Goal: Information Seeking & Learning: Learn about a topic

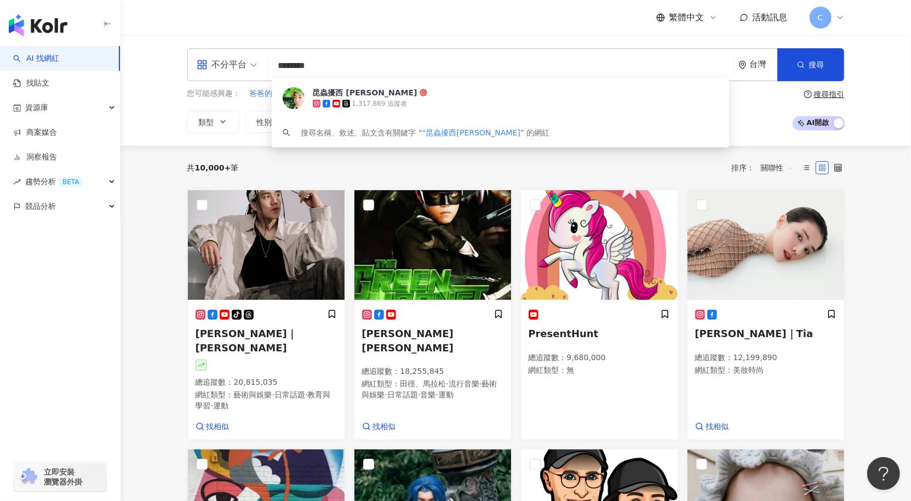
drag, startPoint x: 285, startPoint y: 66, endPoint x: 263, endPoint y: 65, distance: 21.4
click at [263, 65] on div "不分平台 ******** 台灣 搜尋 7713824a-7181-4962-be73-7f4c237c194d 昆蟲擾西 吳沁婕 1,317,869 追蹤者…" at bounding box center [515, 64] width 657 height 33
type input "*******"
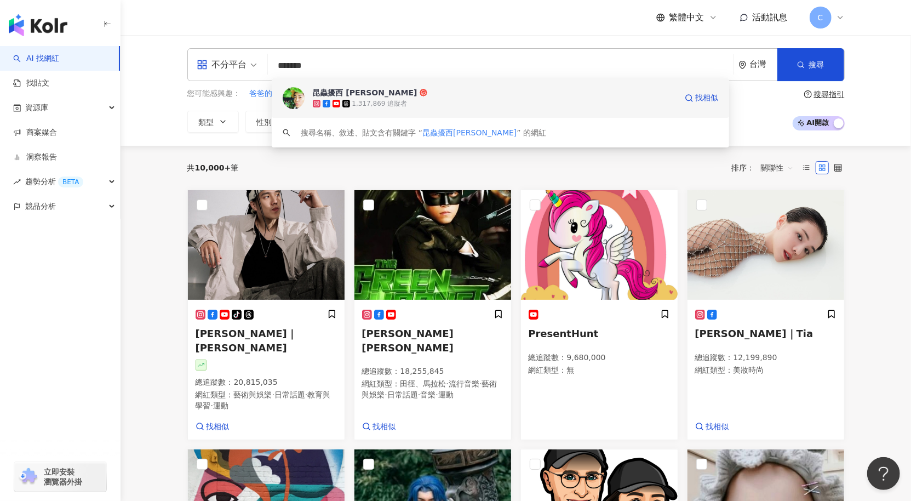
click at [421, 102] on div "1,317,869 追蹤者" at bounding box center [495, 103] width 364 height 11
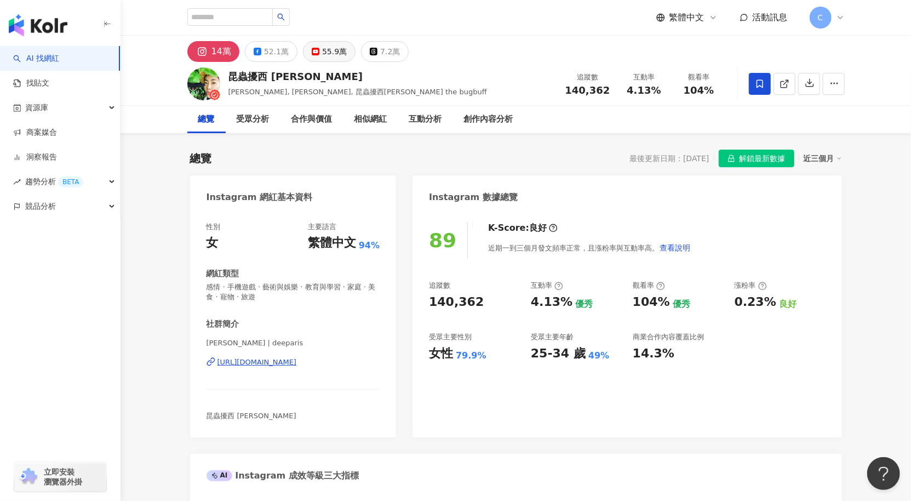
click at [348, 58] on button "55.9萬" at bounding box center [329, 51] width 53 height 21
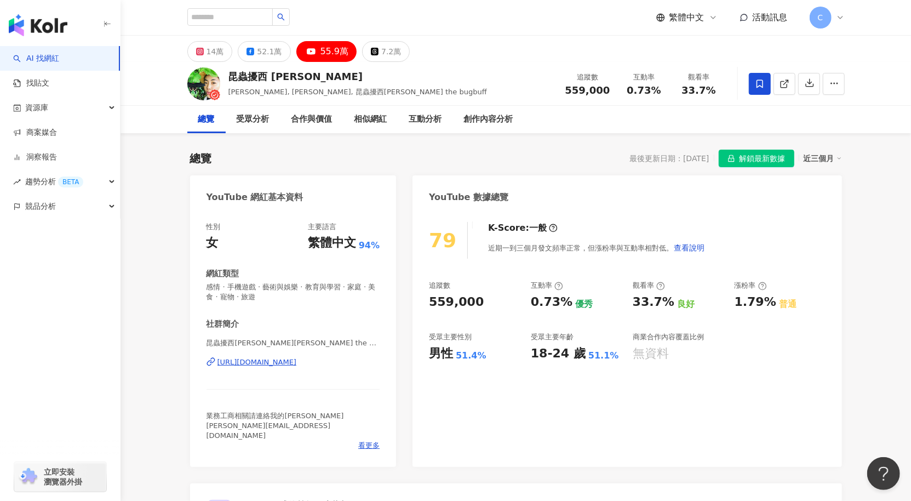
click at [292, 363] on div "https://www.youtube.com/channel/UCuxxVUm7UN0lb1OOY8Ex4mg" at bounding box center [256, 362] width 79 height 10
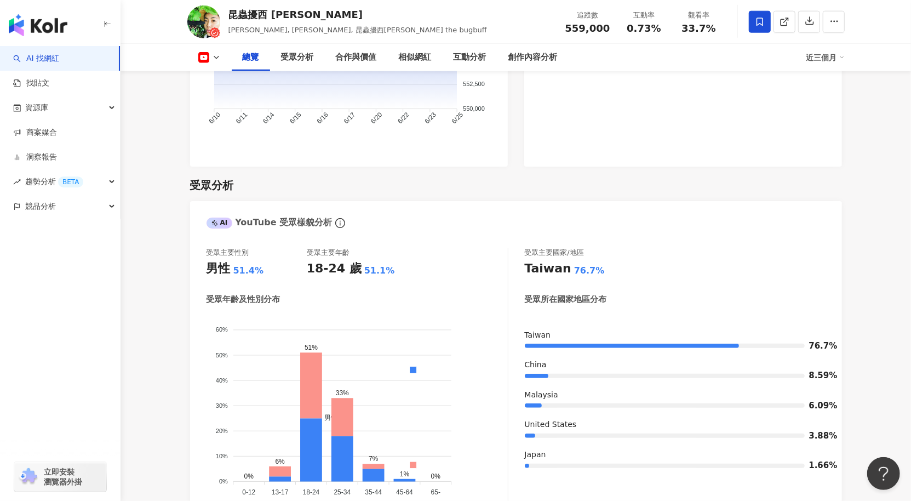
scroll to position [894, 0]
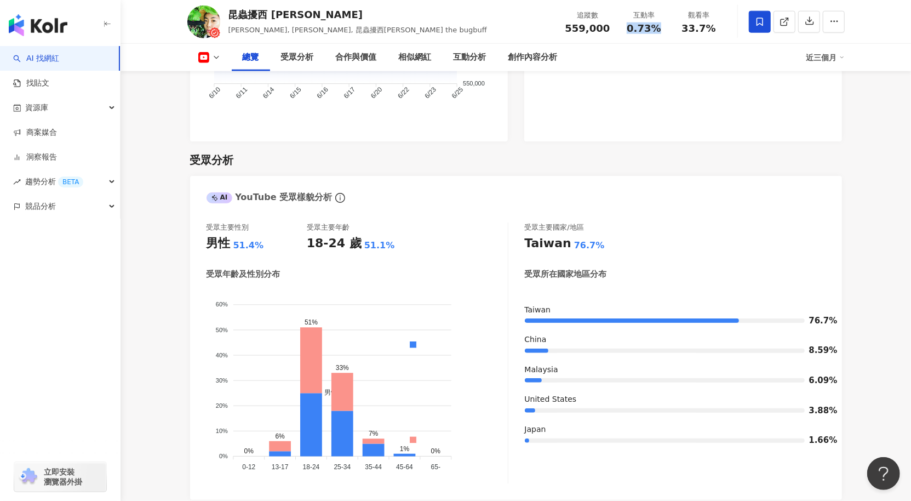
drag, startPoint x: 643, startPoint y: 31, endPoint x: 885, endPoint y: 51, distance: 242.4
click at [635, 30] on div "互動率 0.73%" at bounding box center [644, 22] width 55 height 24
copy span ".73%"
click at [54, 62] on link "AI 找網紅" at bounding box center [36, 58] width 46 height 11
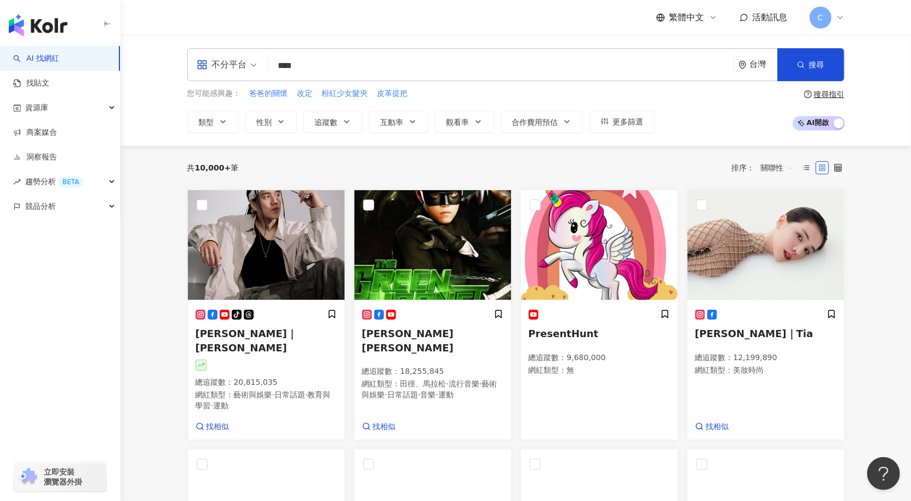
type input "***"
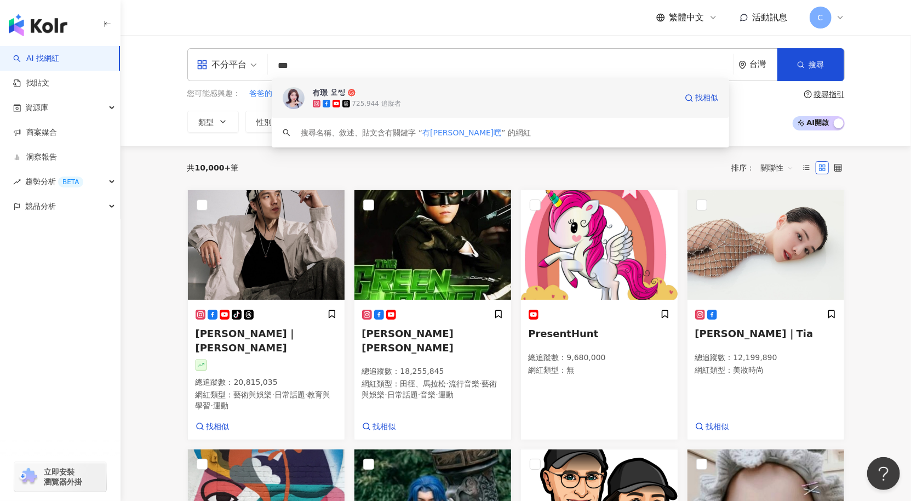
click at [349, 110] on div "有璟 요찡 725,944 追蹤者 找相似" at bounding box center [501, 97] width 458 height 39
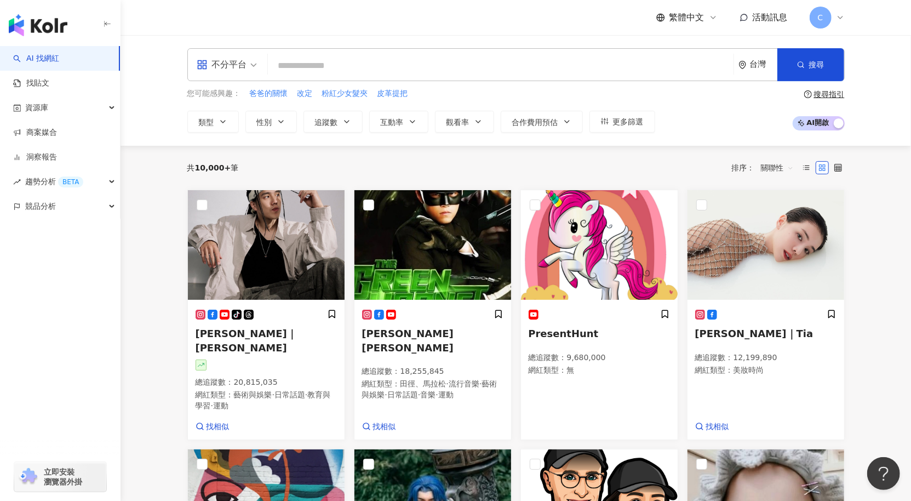
paste input "**********"
type input "**********"
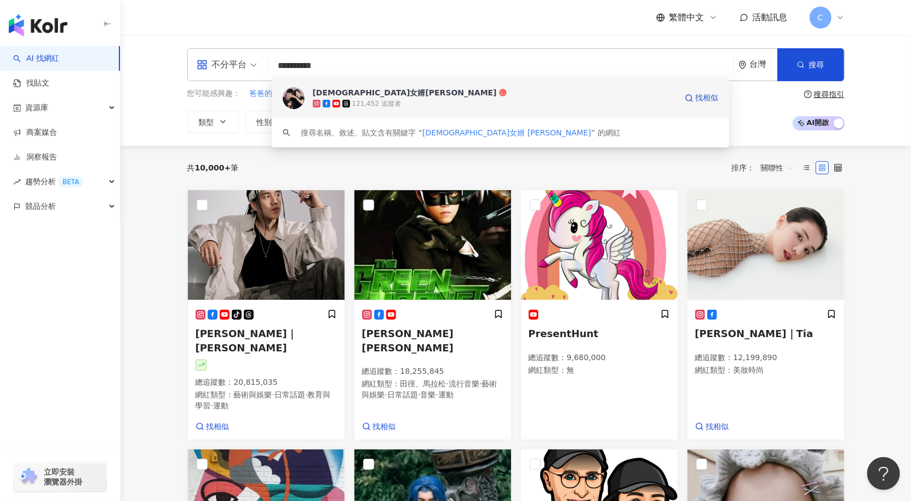
click at [393, 100] on div "121,452 追蹤者" at bounding box center [376, 103] width 49 height 9
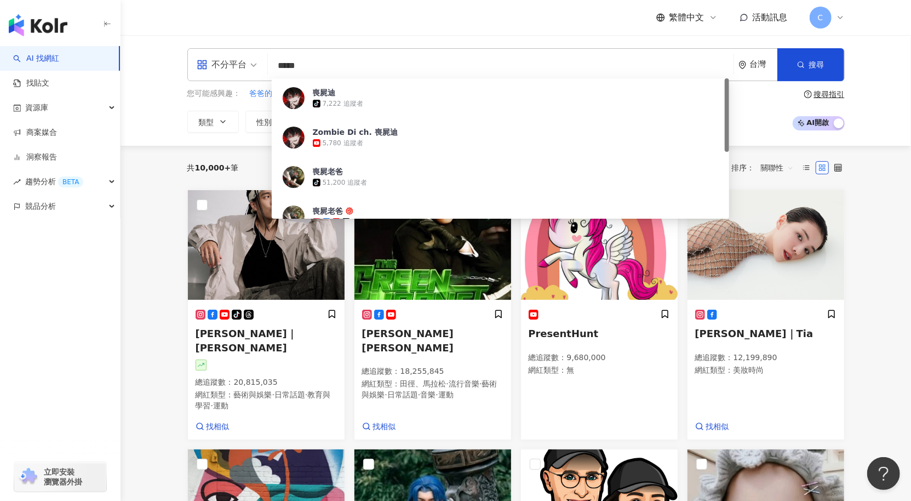
type input "****"
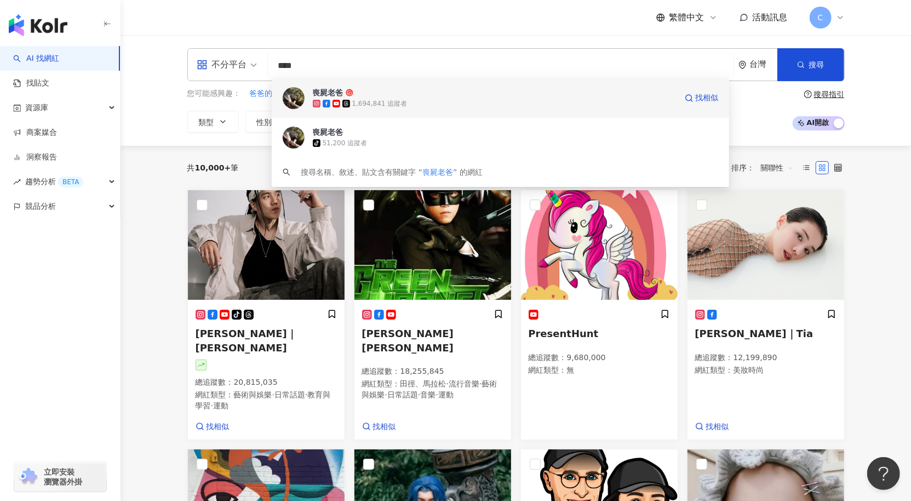
click at [452, 100] on div "1,694,841 追蹤者" at bounding box center [495, 103] width 364 height 11
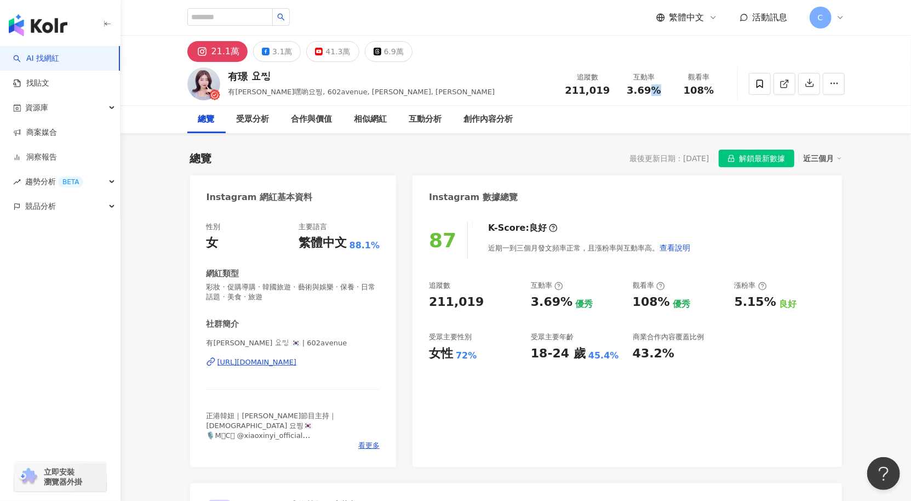
drag, startPoint x: 661, startPoint y: 90, endPoint x: 646, endPoint y: 91, distance: 15.4
click at [647, 91] on div "3.69%" at bounding box center [644, 90] width 42 height 11
click at [339, 49] on div "41.3萬" at bounding box center [337, 51] width 25 height 15
click at [335, 51] on div "41.3萬" at bounding box center [337, 51] width 25 height 15
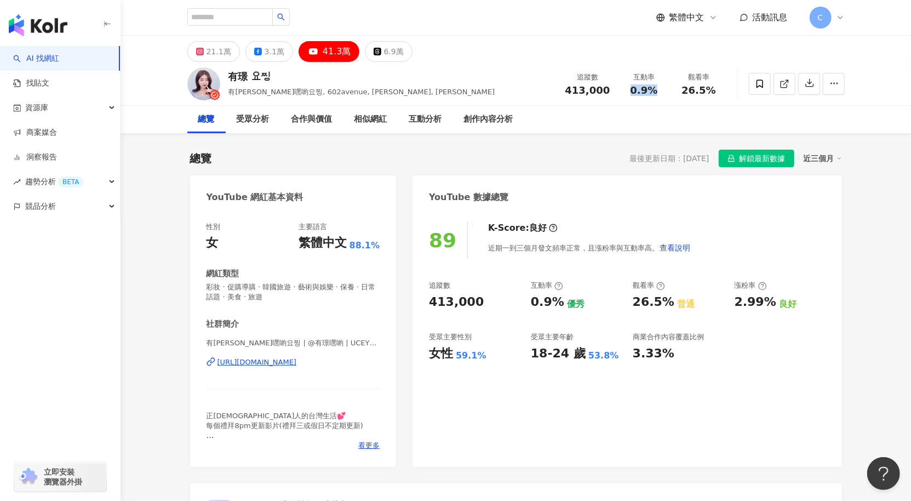
drag, startPoint x: 639, startPoint y: 91, endPoint x: 837, endPoint y: 114, distance: 199.6
click at [618, 90] on div "互動率 0.9%" at bounding box center [644, 84] width 55 height 24
copy span "0.9%"
click at [285, 365] on div "https://www.youtube.com/channel/UCEY9FsB93j2qMsx1R6MMFaQ" at bounding box center [256, 362] width 79 height 10
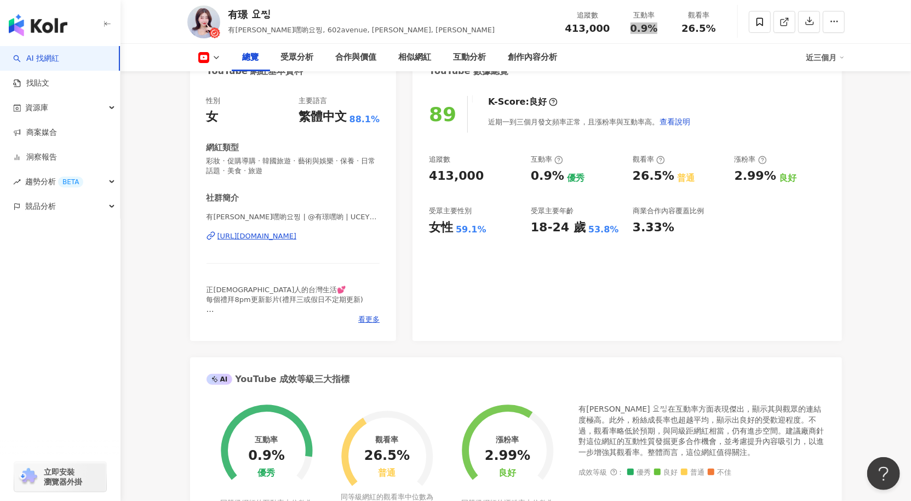
scroll to position [1, 0]
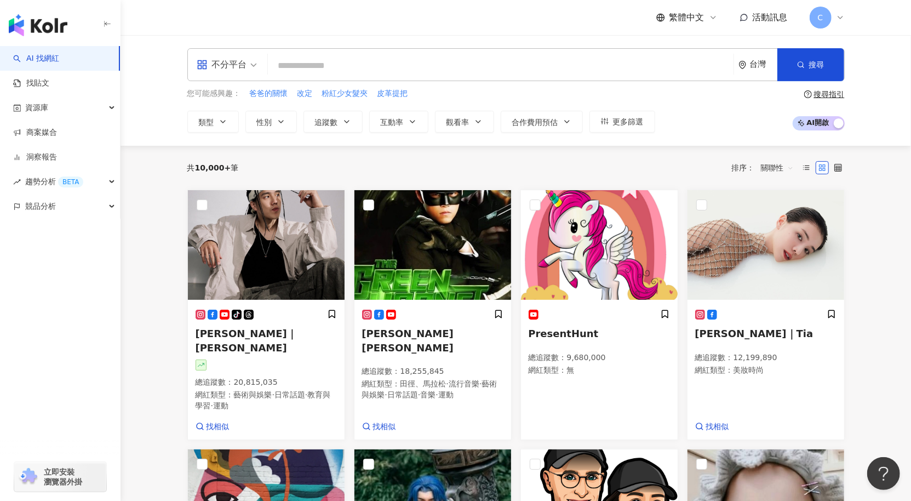
type input "*****"
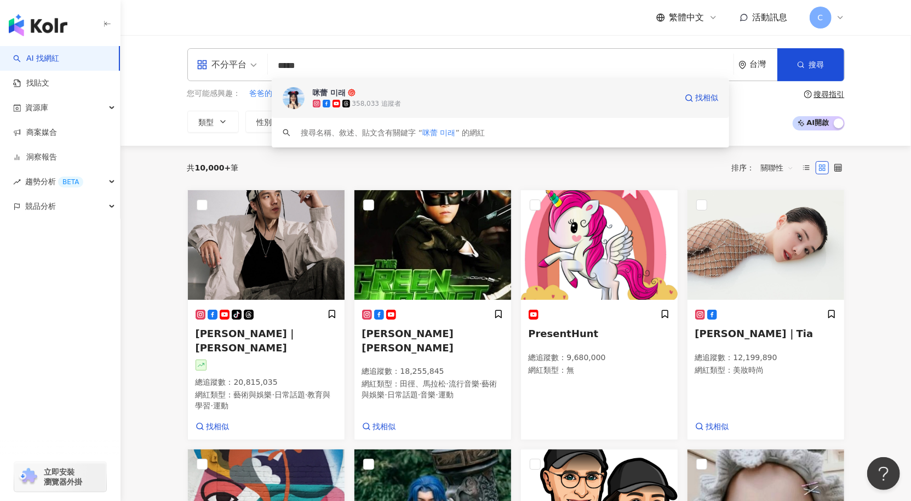
click at [336, 102] on rect at bounding box center [336, 103] width 7 height 4
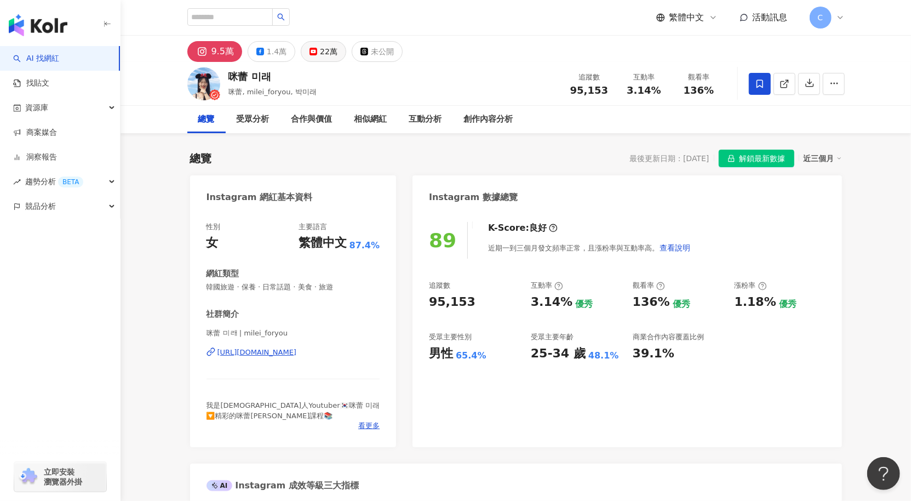
click at [326, 51] on div "22萬" at bounding box center [329, 51] width 18 height 15
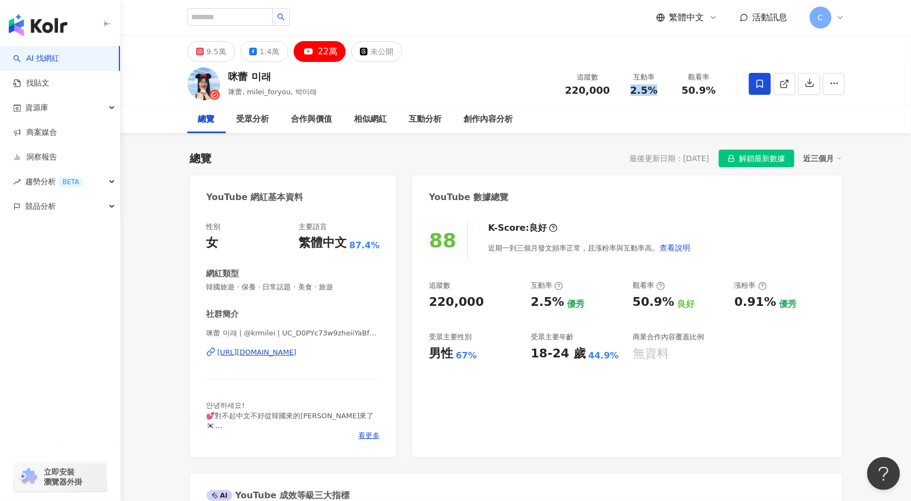
drag, startPoint x: 660, startPoint y: 93, endPoint x: 621, endPoint y: 94, distance: 39.5
click at [624, 93] on div "2.5%" at bounding box center [644, 90] width 42 height 11
copy span "2.5%"
click at [297, 351] on div "https://www.youtube.com/channel/UC_D0PYc73w9zheiiYaBfZUQ" at bounding box center [256, 352] width 79 height 10
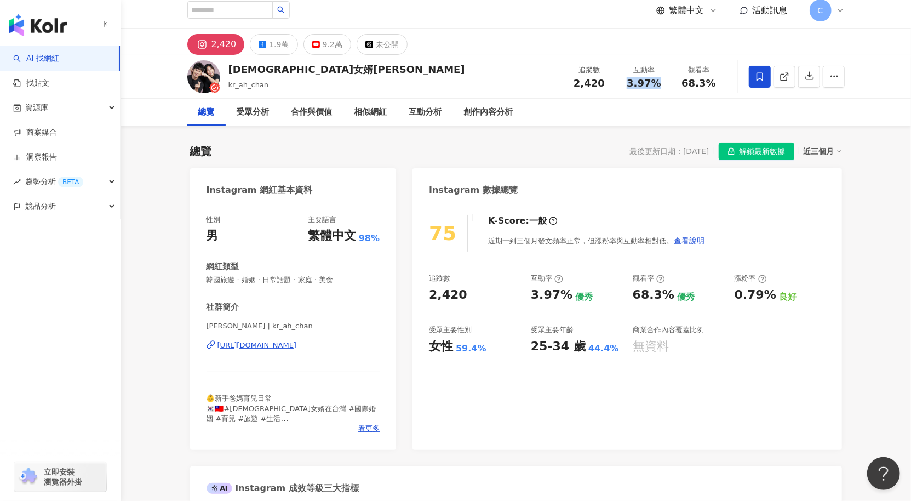
drag, startPoint x: 621, startPoint y: 86, endPoint x: 669, endPoint y: 83, distance: 47.8
click at [670, 82] on div "互動率 3.97%" at bounding box center [644, 77] width 55 height 24
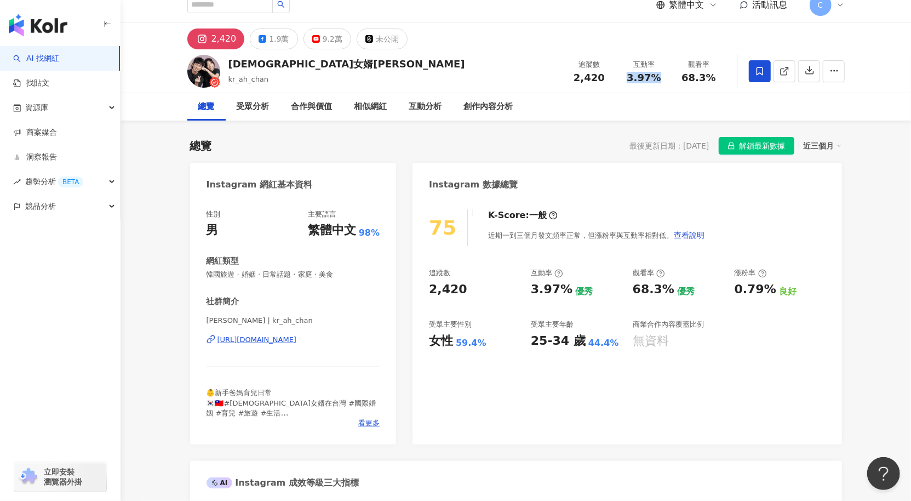
copy span "3.97%"
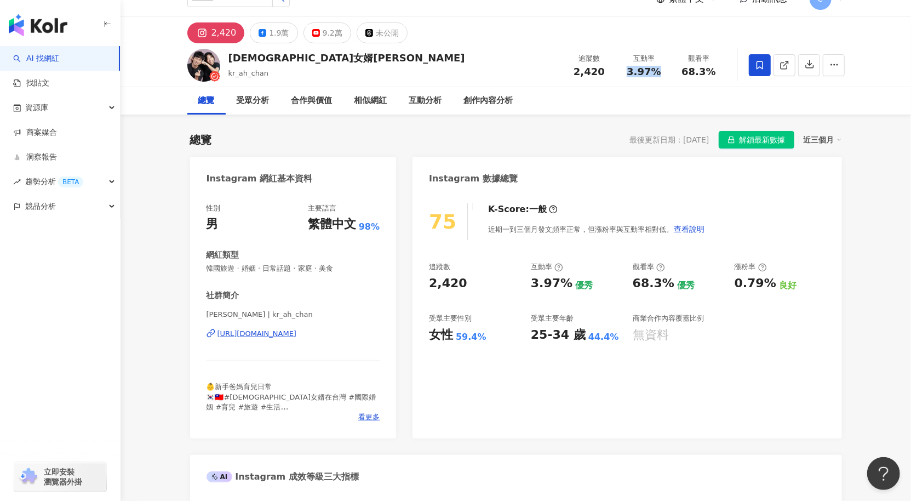
scroll to position [21, 0]
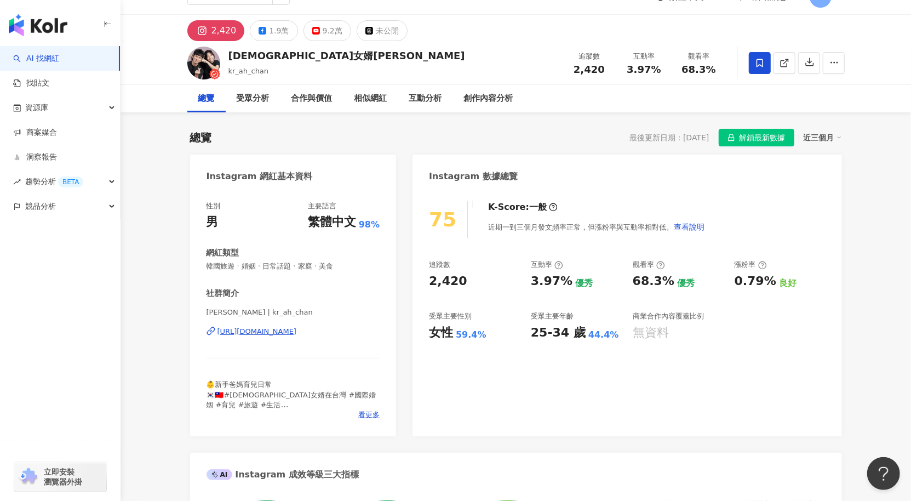
click at [692, 83] on div "[DEMOGRAPHIC_DATA]女婿[PERSON_NAME] kr_ah_chan 追蹤數 2,420 互動率 3.97% 觀看率 68.3%" at bounding box center [515, 62] width 701 height 43
drag, startPoint x: 712, startPoint y: 78, endPoint x: 646, endPoint y: 74, distance: 66.4
click at [711, 78] on div "韓國女婿阿燦아찬 kr_ah_chan 追蹤數 2,420 互動率 3.97% 觀看率 68.3%" at bounding box center [515, 62] width 701 height 43
click at [330, 35] on div "9.2萬" at bounding box center [333, 30] width 20 height 15
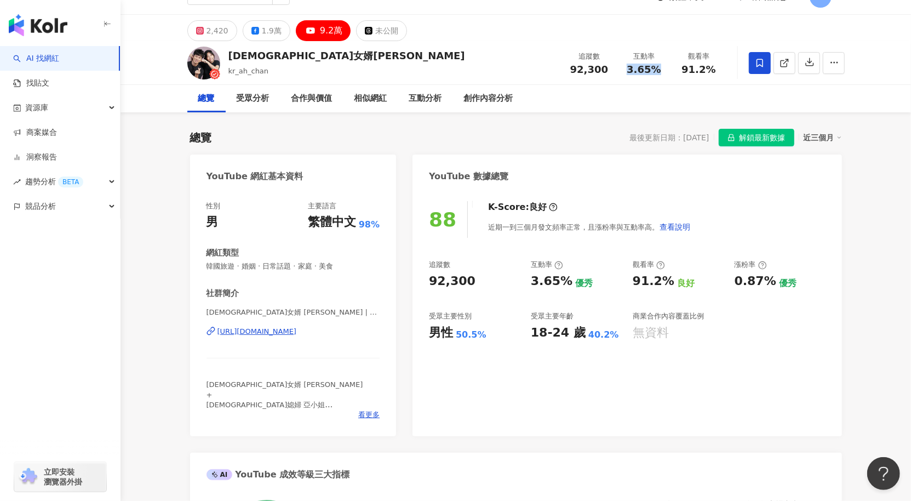
drag, startPoint x: 655, startPoint y: 71, endPoint x: 641, endPoint y: 72, distance: 13.7
click at [626, 73] on div "3.65%" at bounding box center [644, 69] width 42 height 11
copy span "3.65%"
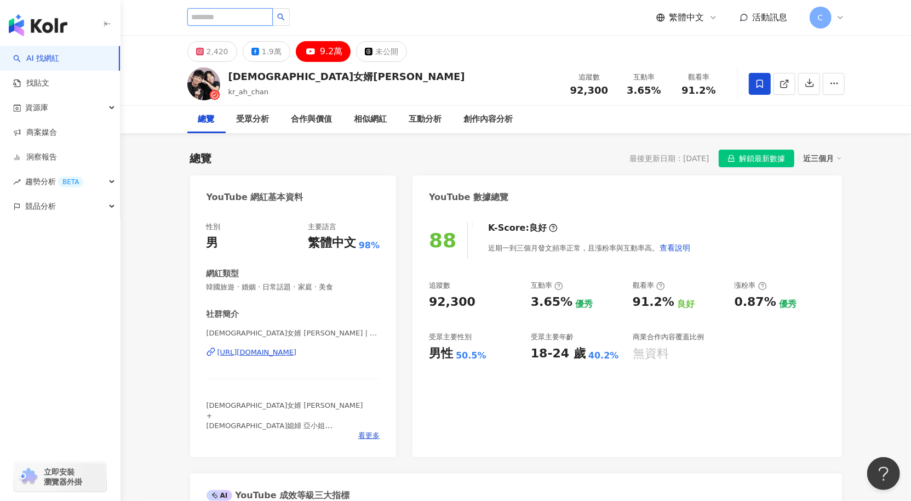
click at [227, 21] on input "search" at bounding box center [229, 17] width 85 height 18
paste input "******"
type input "******"
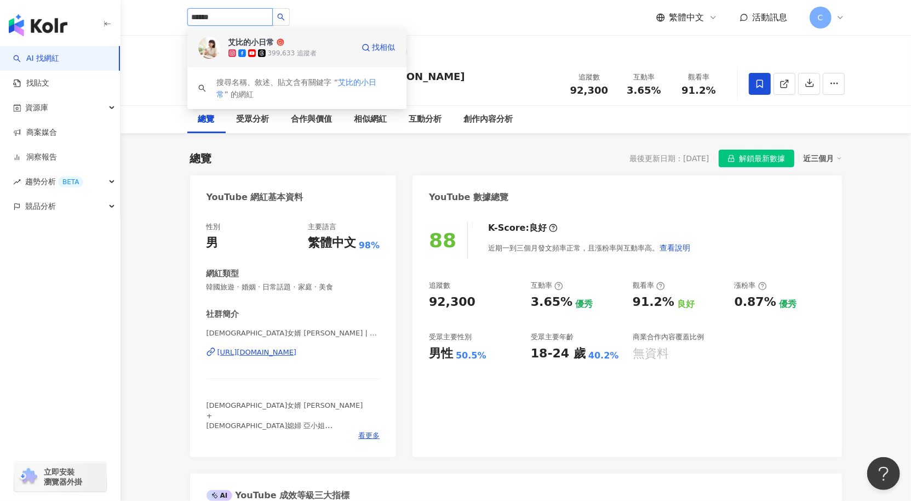
click at [301, 49] on div "399,633 追蹤者" at bounding box center [292, 53] width 49 height 9
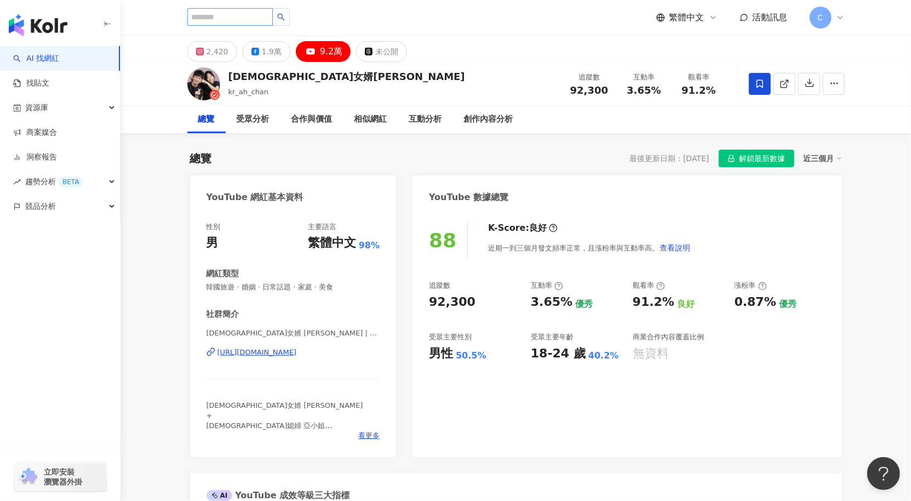
click at [250, 18] on input "search" at bounding box center [229, 17] width 85 height 18
paste input "**********"
type input "**********"
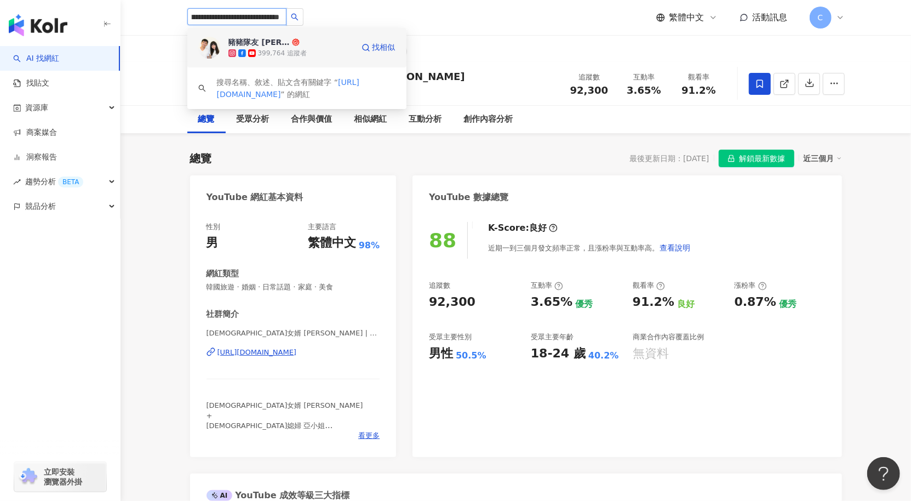
click at [337, 47] on div "豬豬隊友 Scott & Wendy 399,764 追蹤者" at bounding box center [290, 48] width 125 height 22
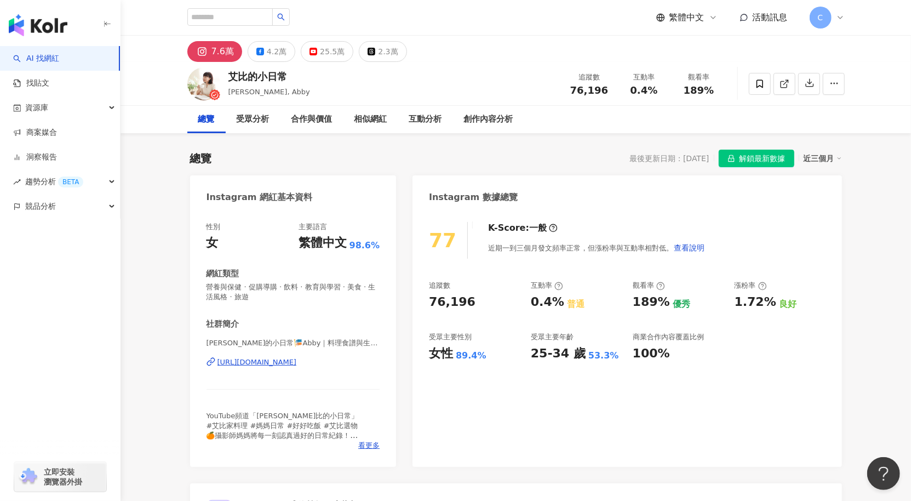
click at [662, 96] on div "追蹤數 76,196 互動率 0.4% 觀看率 189%" at bounding box center [644, 83] width 164 height 32
click at [329, 51] on div "25.5萬" at bounding box center [332, 51] width 25 height 15
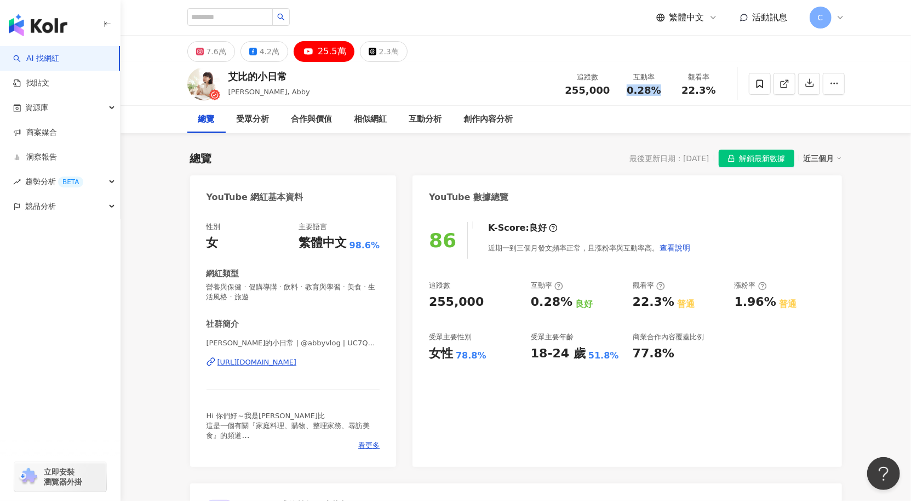
drag, startPoint x: 662, startPoint y: 91, endPoint x: 630, endPoint y: 92, distance: 31.2
click at [630, 92] on div "0.28%" at bounding box center [644, 90] width 42 height 11
copy span "0.28%"
click at [346, 369] on div "[PERSON_NAME]的小日常 | @abbyvlog | UC7QQbYHdCgNEwfRFc2t1Brw [URL][DOMAIN_NAME]" at bounding box center [293, 370] width 174 height 64
click at [297, 364] on div "[URL][DOMAIN_NAME]" at bounding box center [256, 362] width 79 height 10
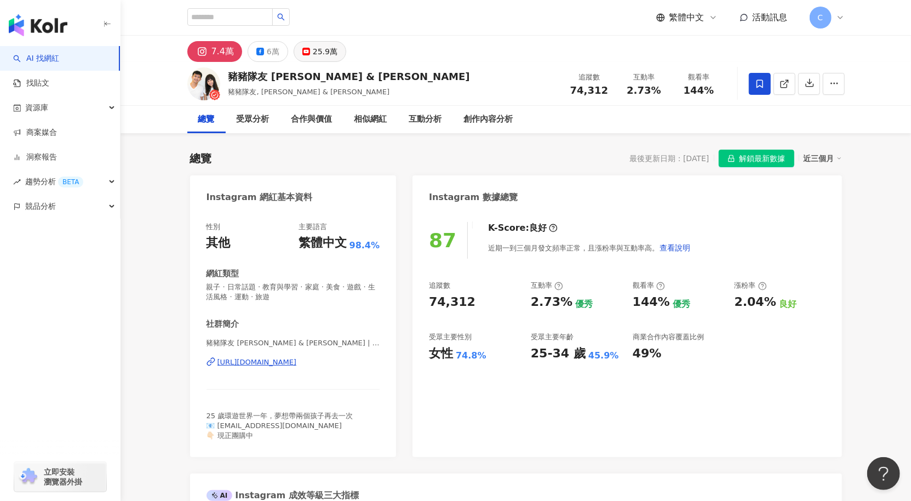
click at [325, 48] on div "25.9萬" at bounding box center [325, 51] width 25 height 15
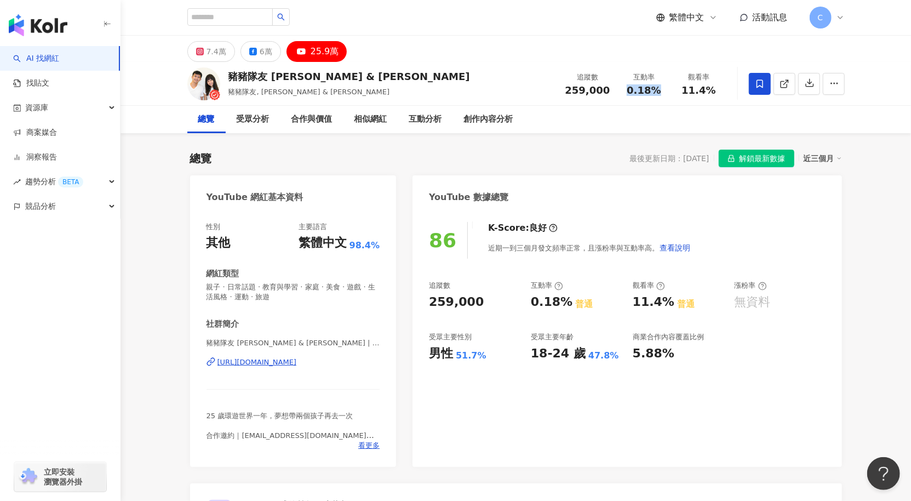
drag, startPoint x: 630, startPoint y: 94, endPoint x: 899, endPoint y: 142, distance: 273.2
click at [629, 93] on div "0.18%" at bounding box center [644, 90] width 42 height 11
copy span "0.18%"
click at [297, 364] on div "https://www.youtube.com/channel/UCmcfZ1mCHeJ3Bzpm0dy1sSA" at bounding box center [256, 362] width 79 height 10
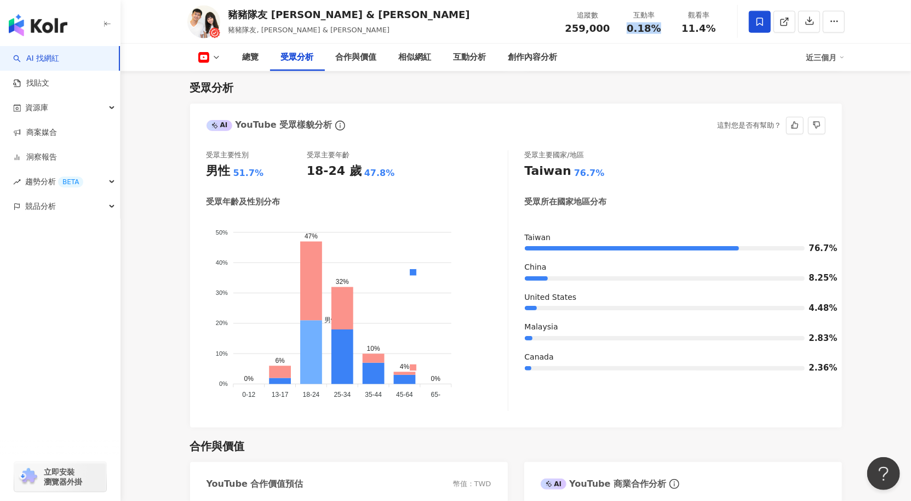
scroll to position [990, 0]
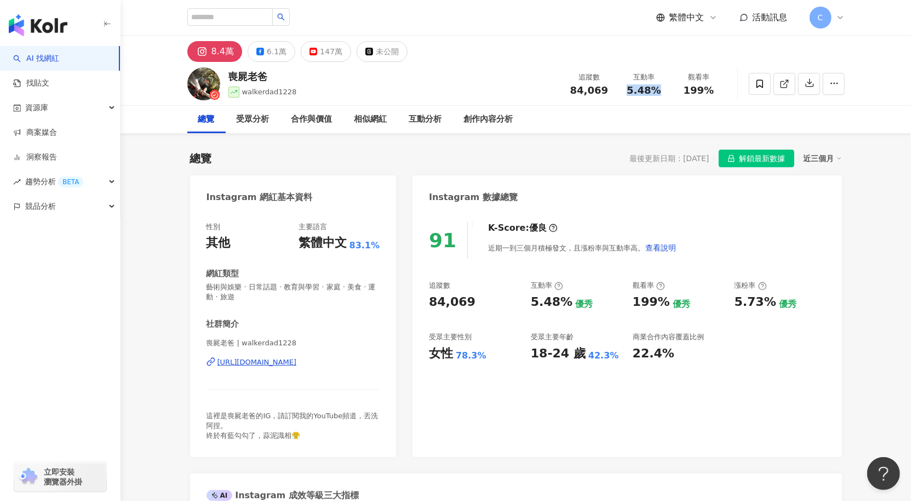
drag, startPoint x: 625, startPoint y: 88, endPoint x: 540, endPoint y: 86, distance: 84.9
click at [668, 93] on div "互動率 5.48%" at bounding box center [644, 84] width 55 height 24
click at [330, 54] on div "147萬" at bounding box center [331, 51] width 22 height 15
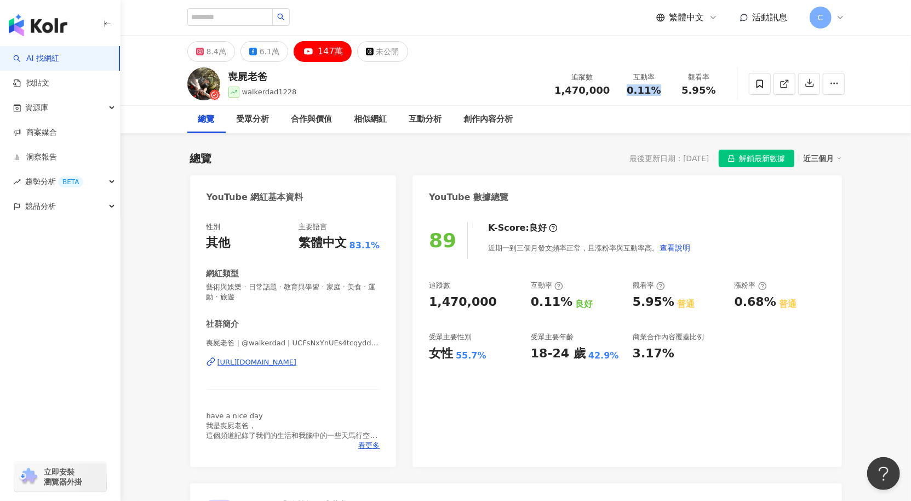
drag, startPoint x: 629, startPoint y: 91, endPoint x: 659, endPoint y: 94, distance: 30.2
click at [669, 93] on div "互動率 0.11%" at bounding box center [644, 84] width 55 height 24
copy span "0.11%"
click at [278, 364] on div "[URL][DOMAIN_NAME]" at bounding box center [256, 361] width 79 height 10
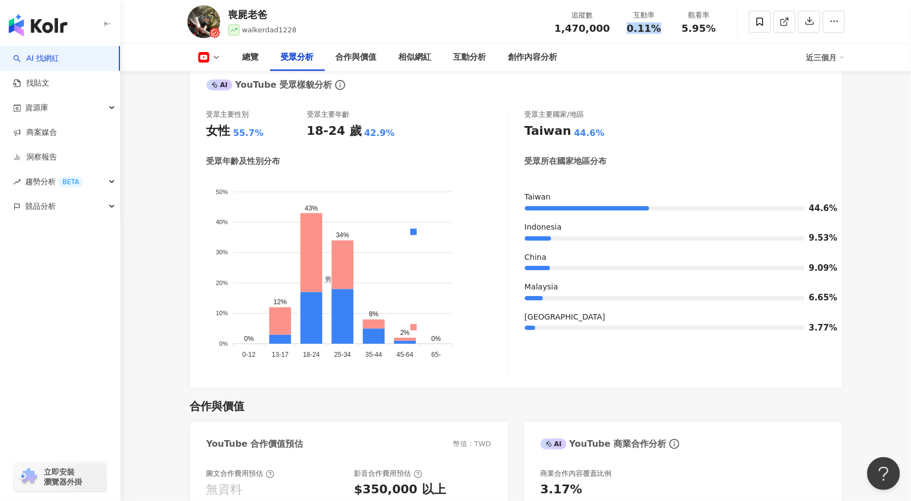
scroll to position [1004, 0]
